Goal: Information Seeking & Learning: Stay updated

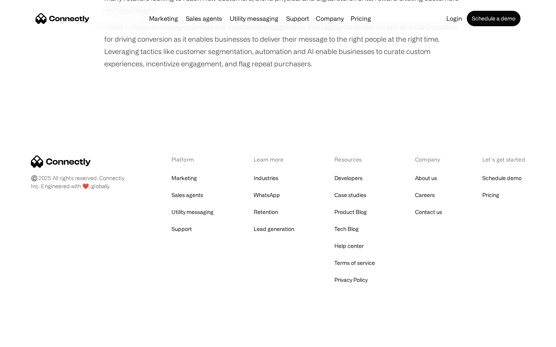
scroll to position [531, 0]
